Goal: Transaction & Acquisition: Purchase product/service

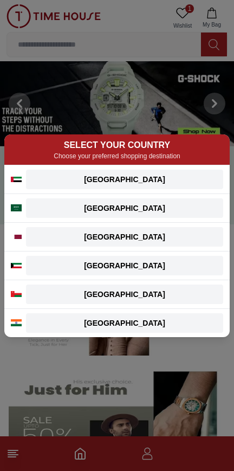
click at [69, 209] on div "[GEOGRAPHIC_DATA]" at bounding box center [124, 208] width 184 height 11
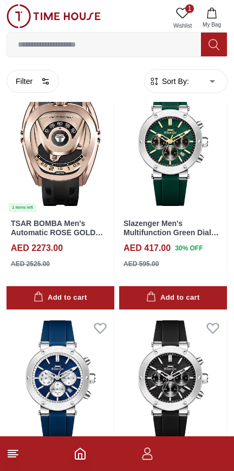
click at [45, 88] on button "Filter" at bounding box center [32, 81] width 53 height 23
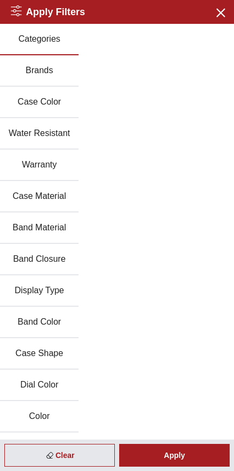
click at [182, 130] on div "Categories Brands Case Color Water Resistant Warranty Case Material Band Materi…" at bounding box center [117, 259] width 234 height 471
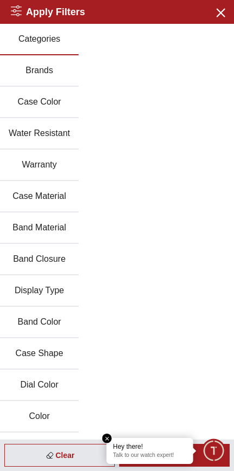
click at [213, 17] on icon "button" at bounding box center [220, 12] width 14 height 14
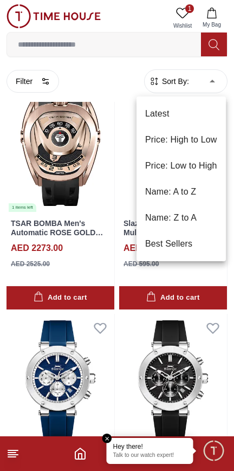
click at [206, 163] on li "Price: Low to High" at bounding box center [180, 166] width 89 height 26
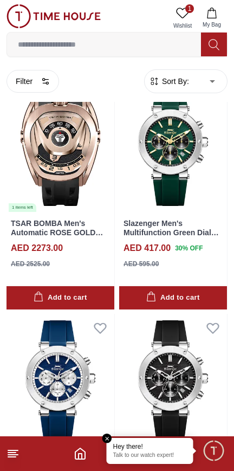
type input "*"
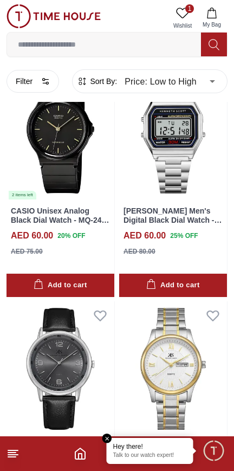
scroll to position [2423, 0]
